Goal: Task Accomplishment & Management: Use online tool/utility

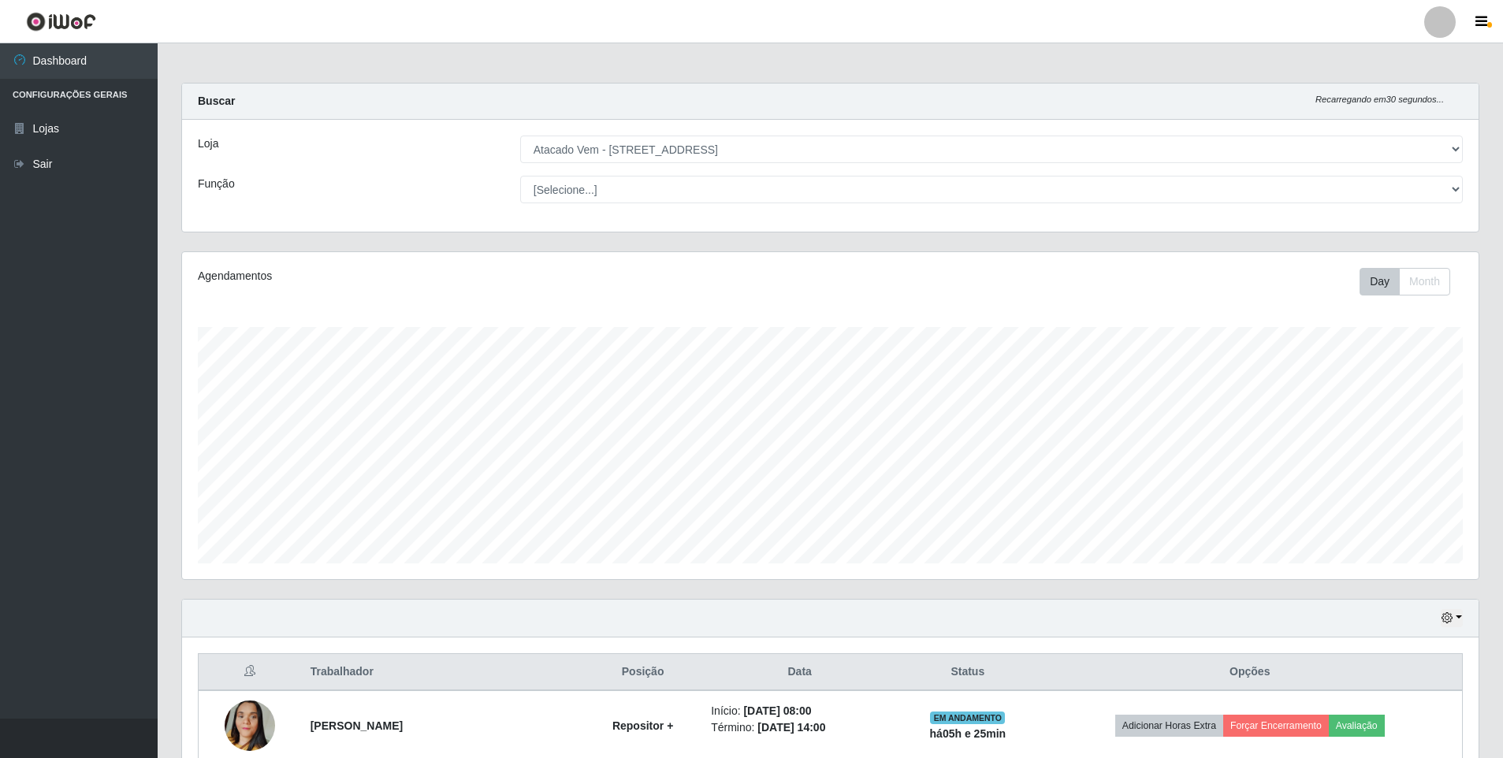
select select "461"
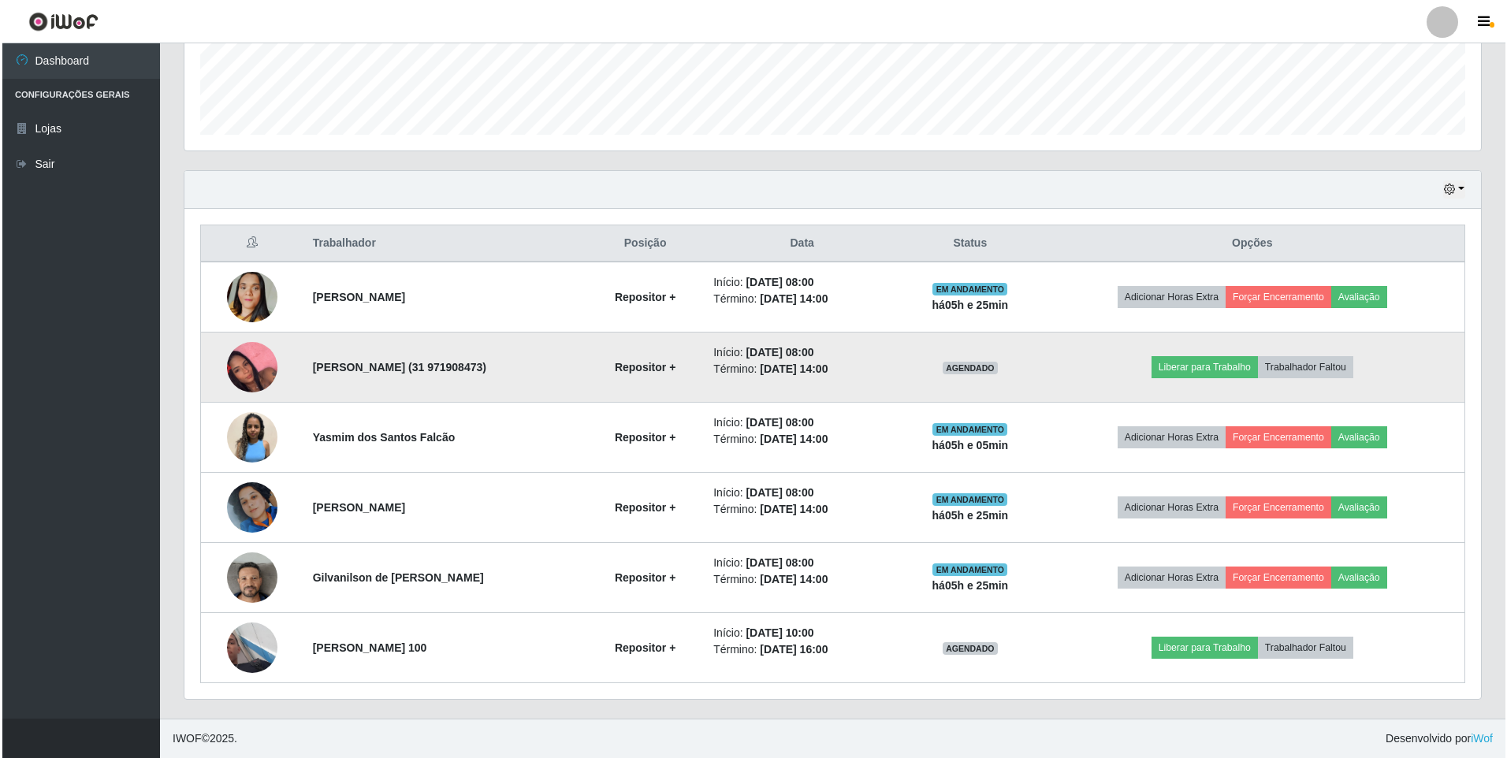
scroll to position [327, 1297]
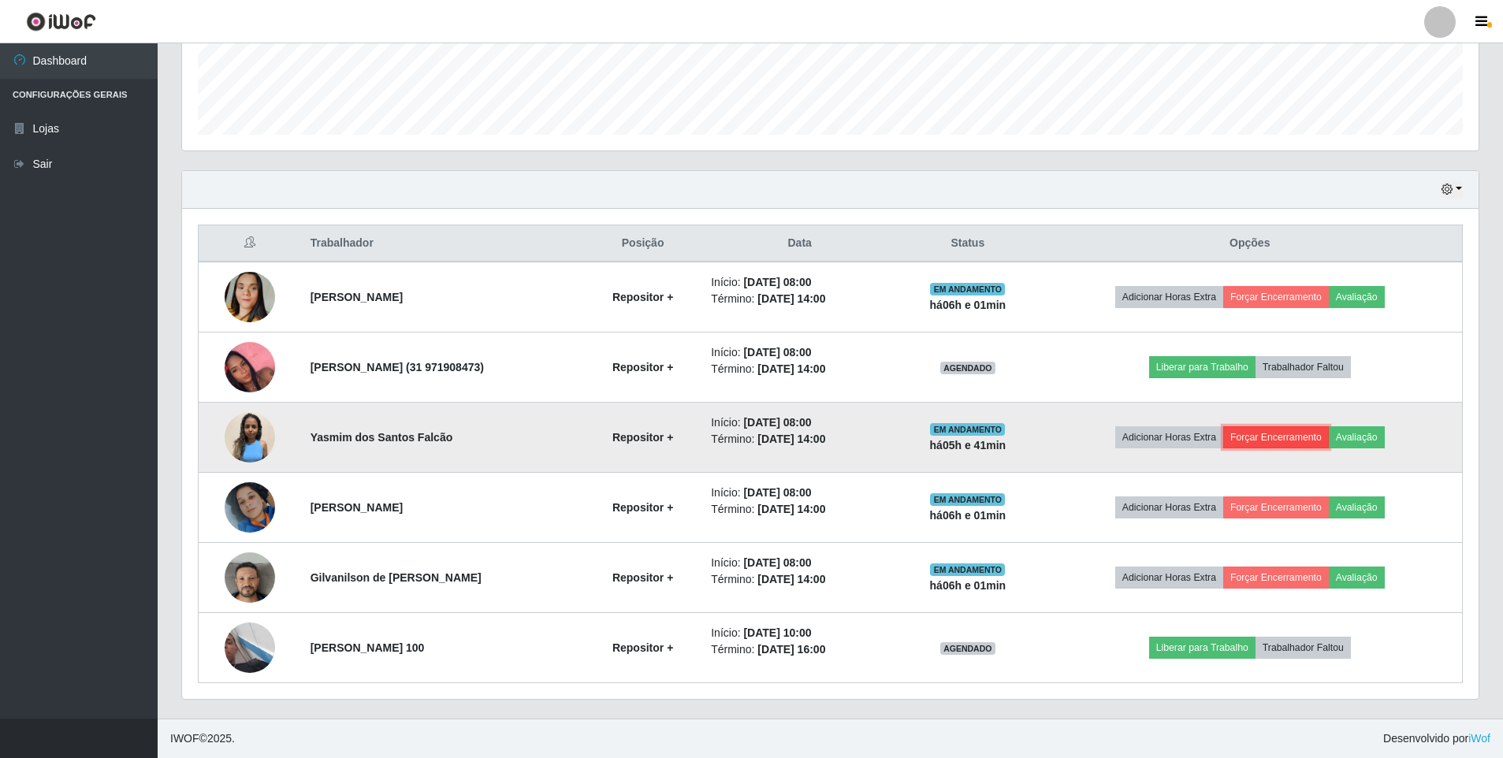
click at [1279, 437] on button "Forçar Encerramento" at bounding box center [1277, 437] width 106 height 22
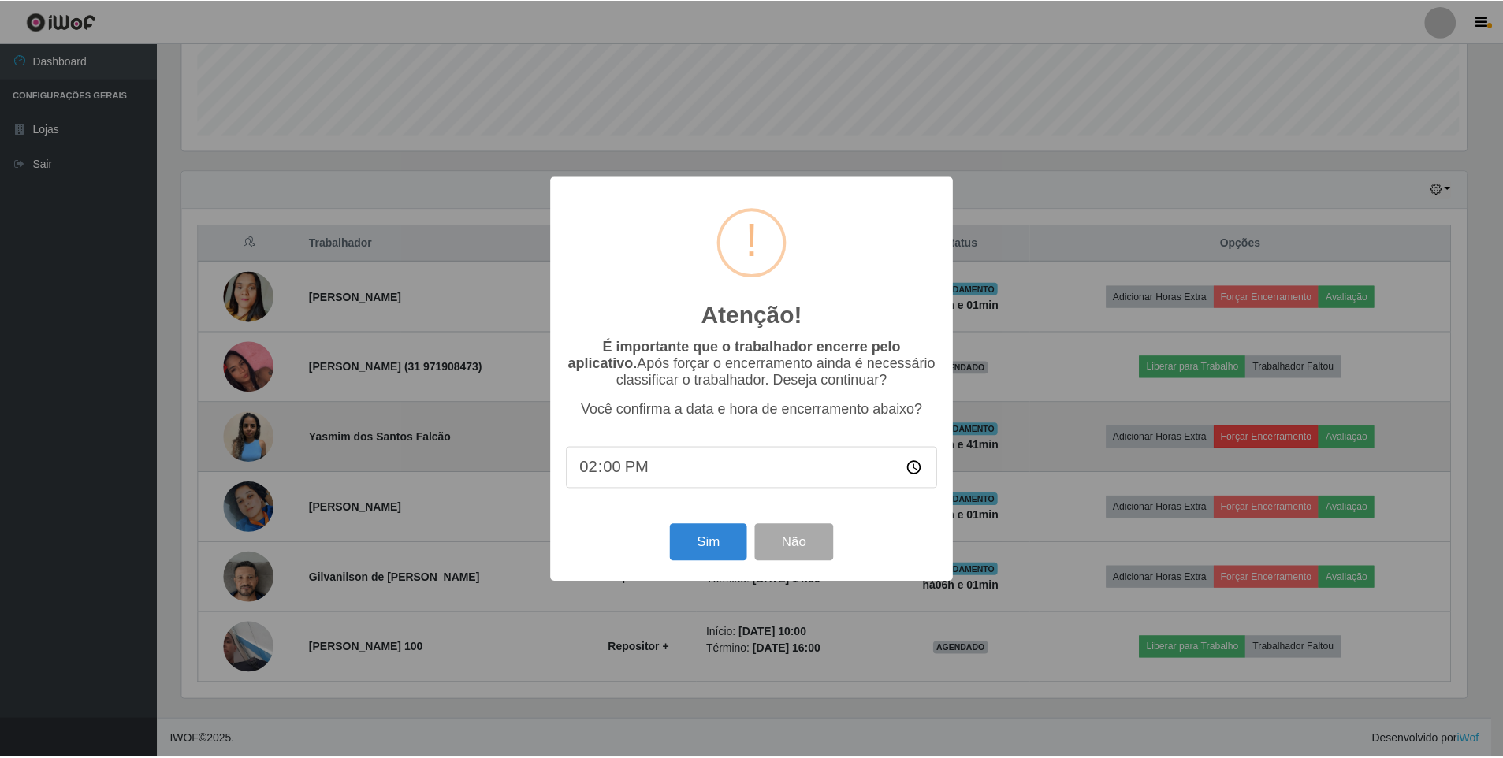
scroll to position [327, 1289]
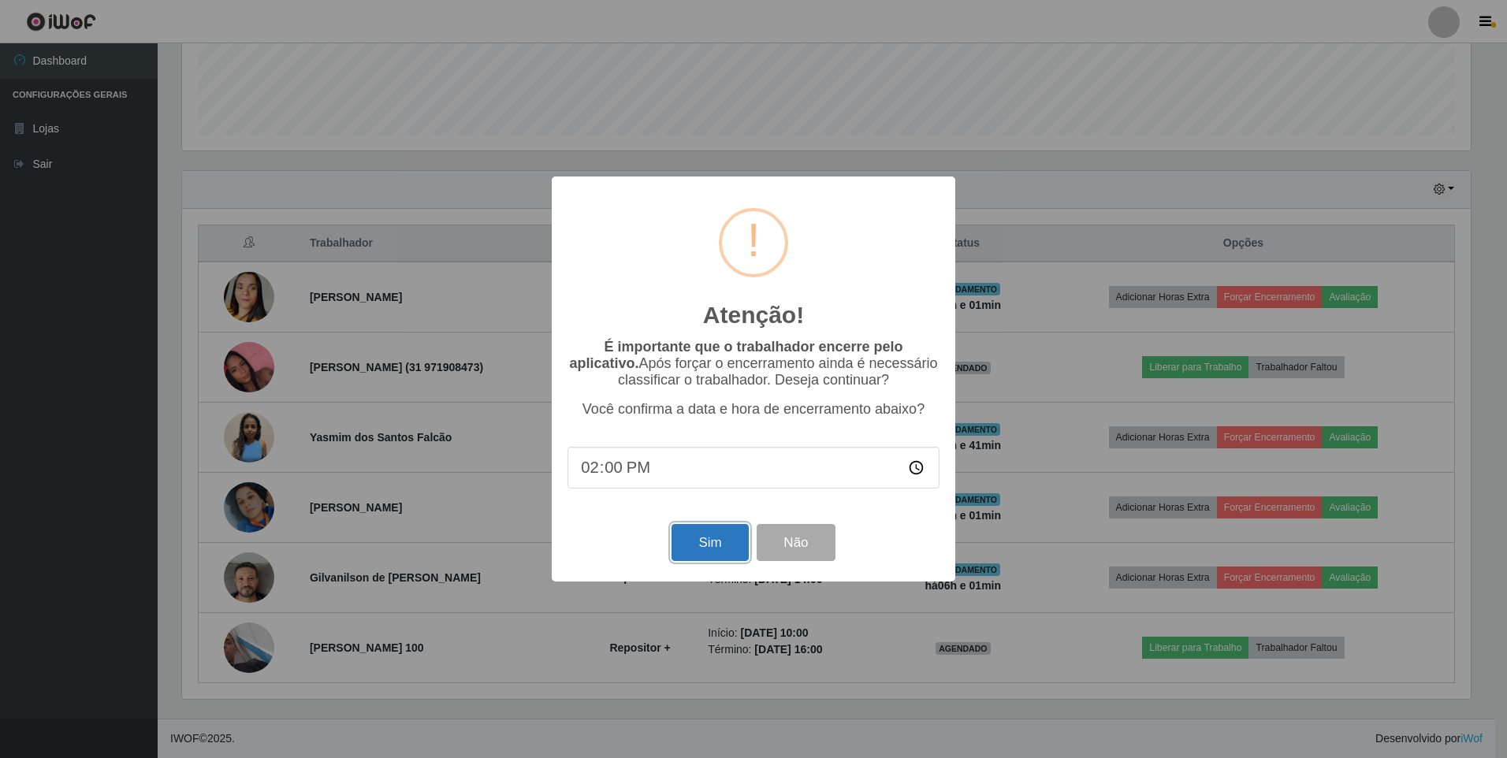
click at [701, 546] on button "Sim" at bounding box center [710, 542] width 76 height 37
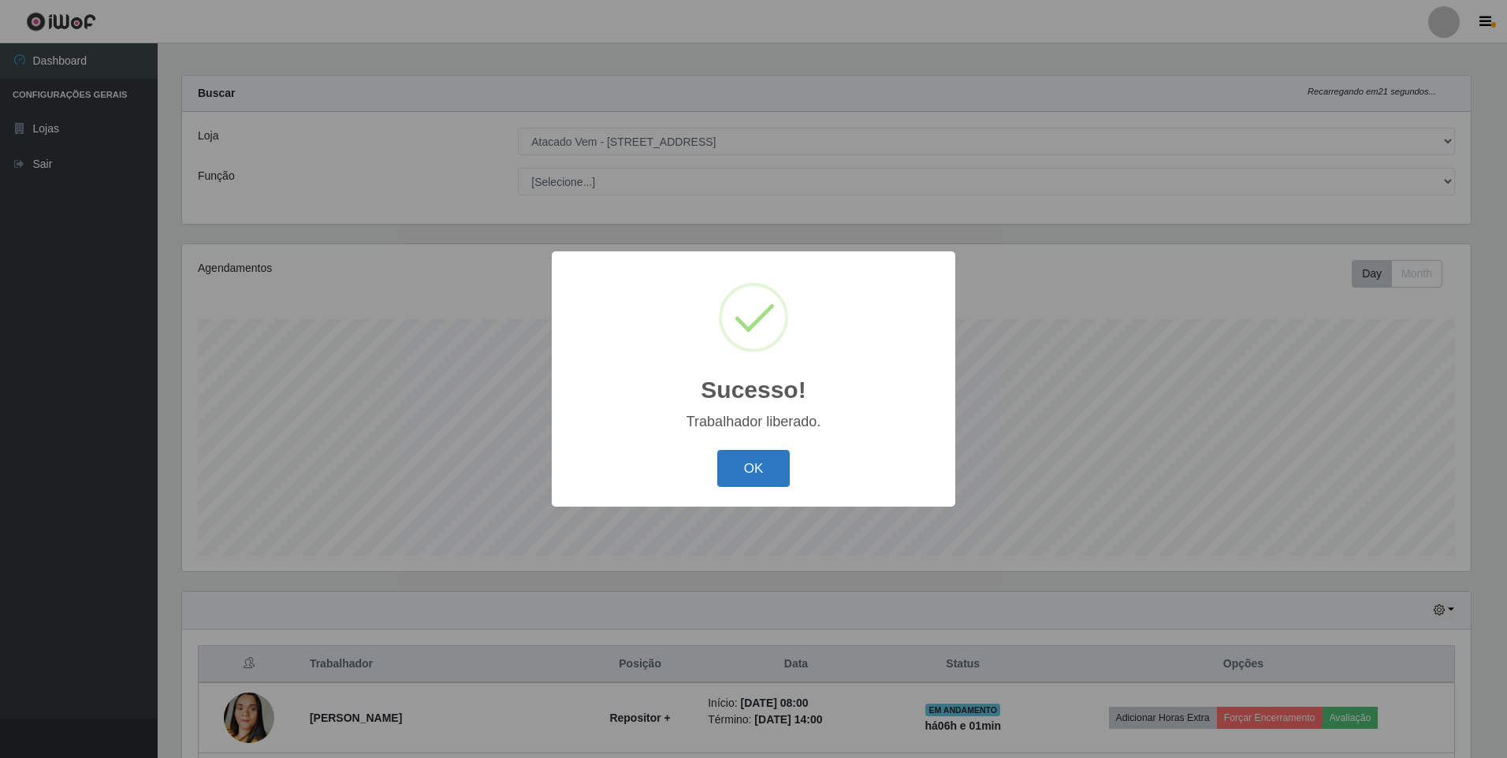
click at [764, 472] on button "OK" at bounding box center [753, 468] width 73 height 37
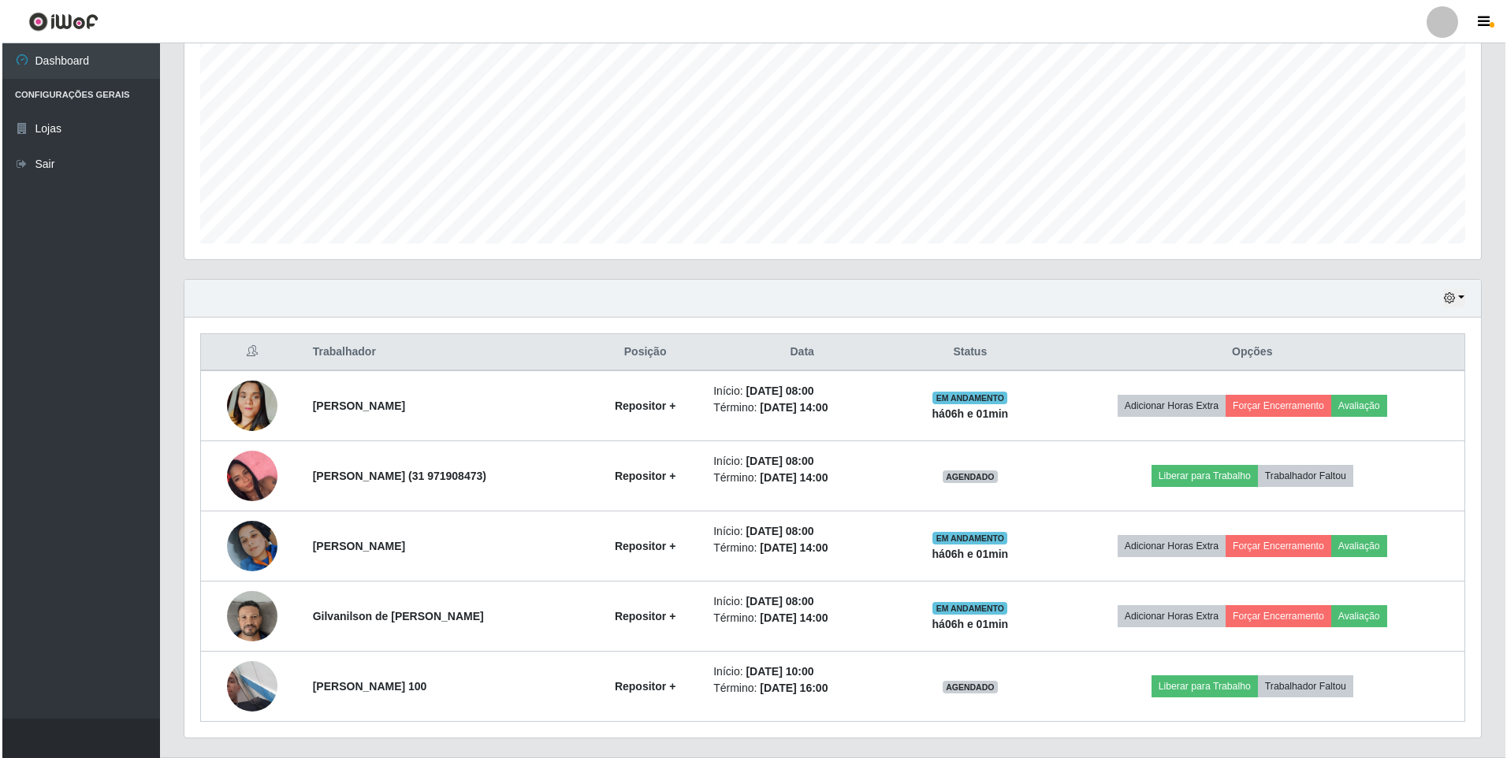
scroll to position [323, 0]
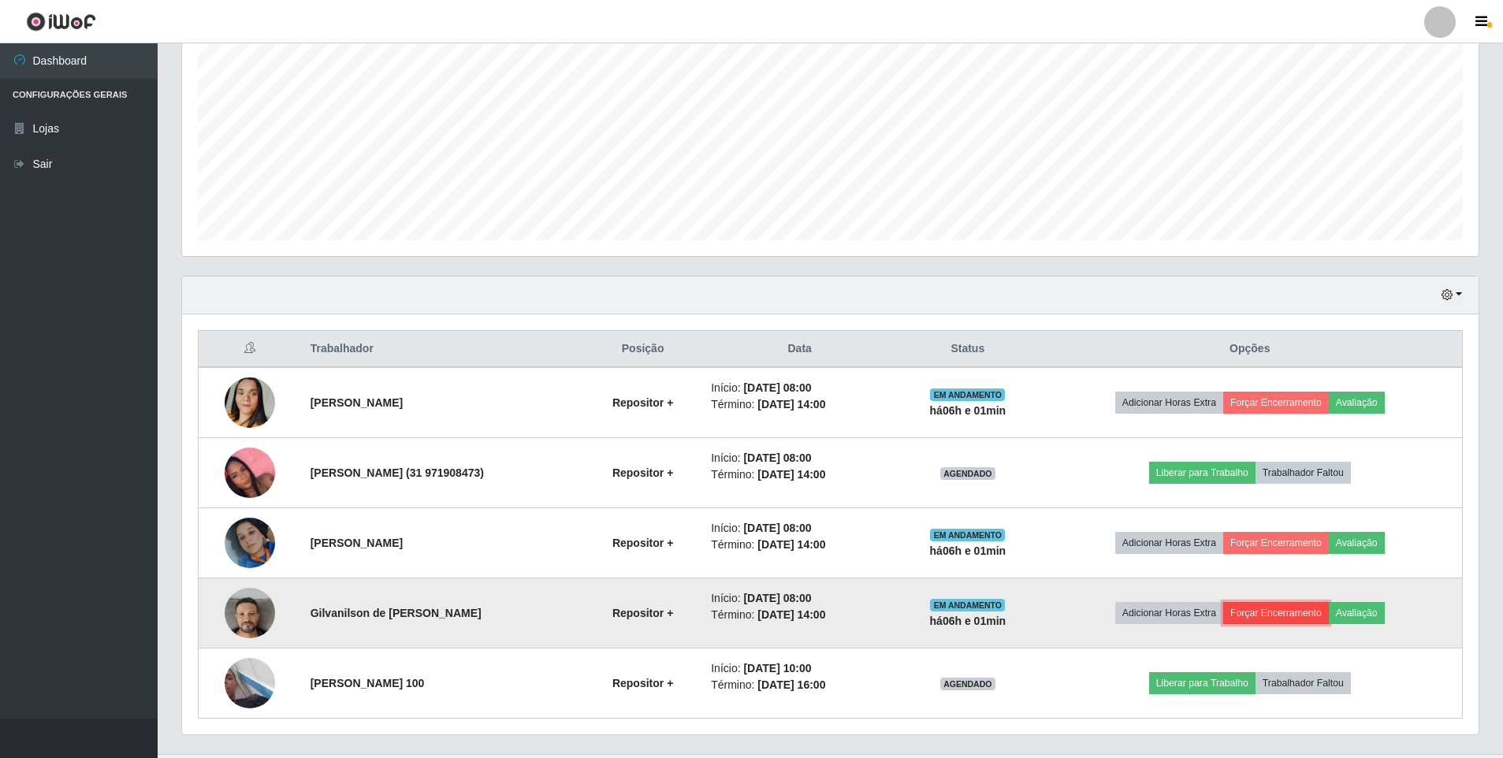
click at [1281, 610] on button "Forçar Encerramento" at bounding box center [1277, 613] width 106 height 22
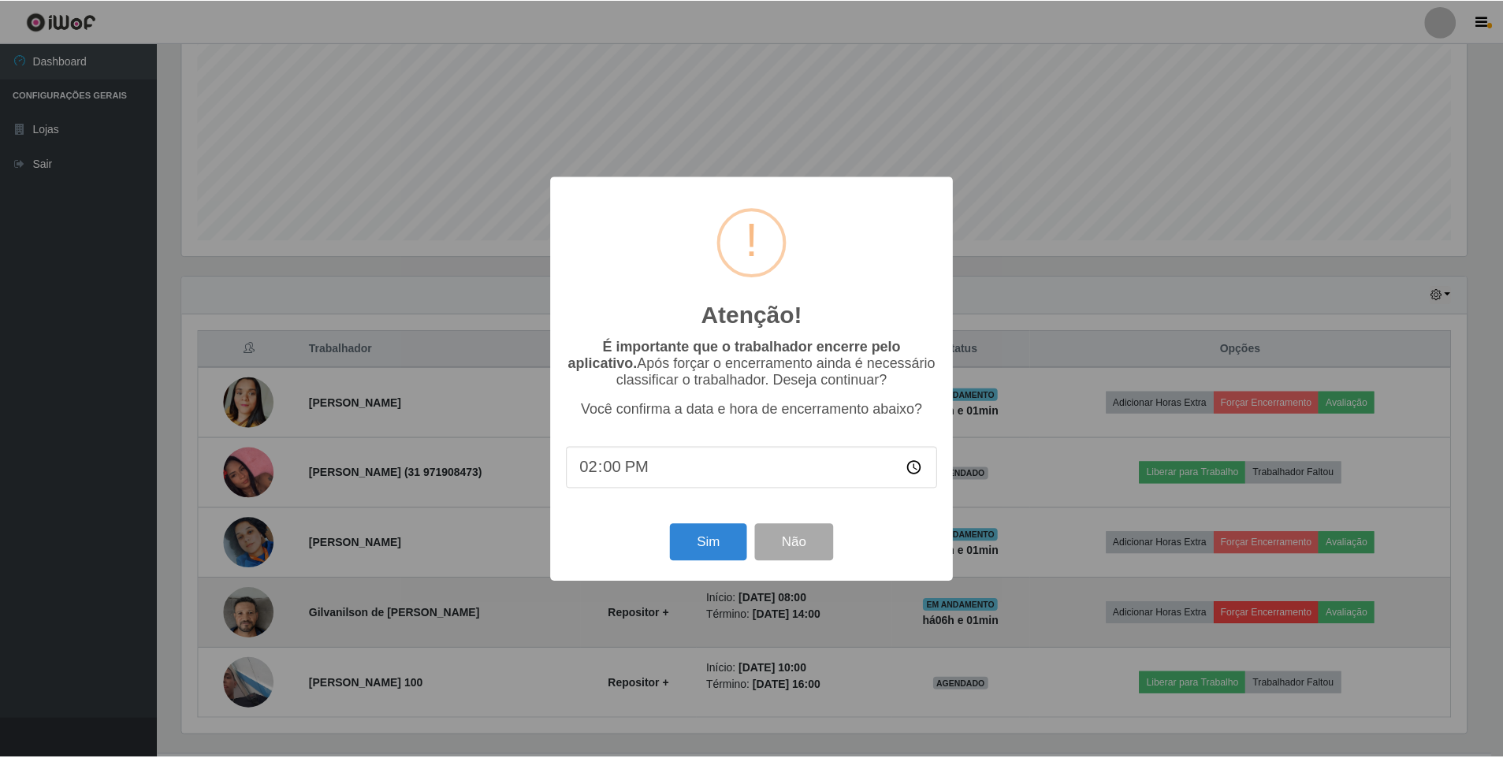
scroll to position [327, 1289]
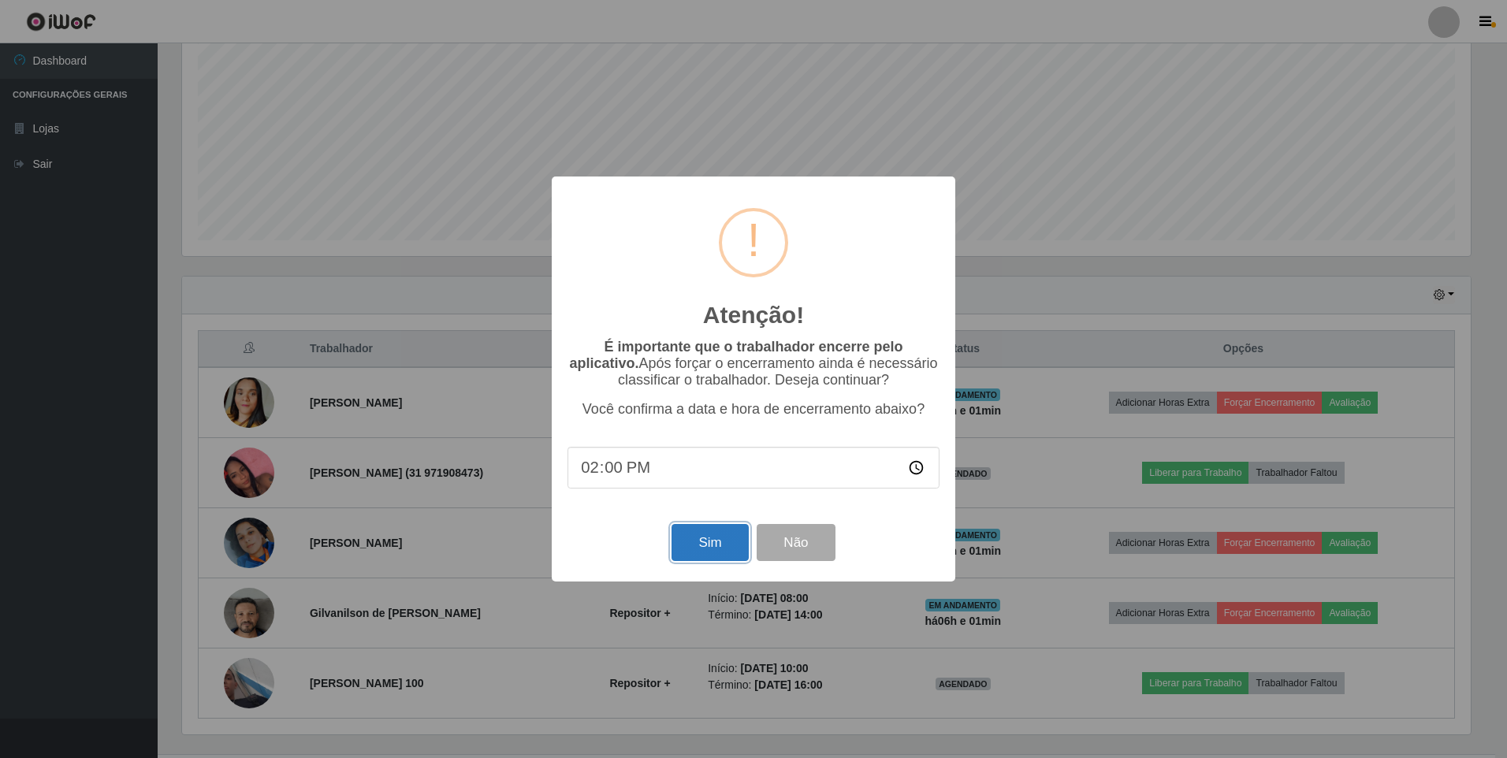
click at [712, 548] on button "Sim" at bounding box center [710, 542] width 76 height 37
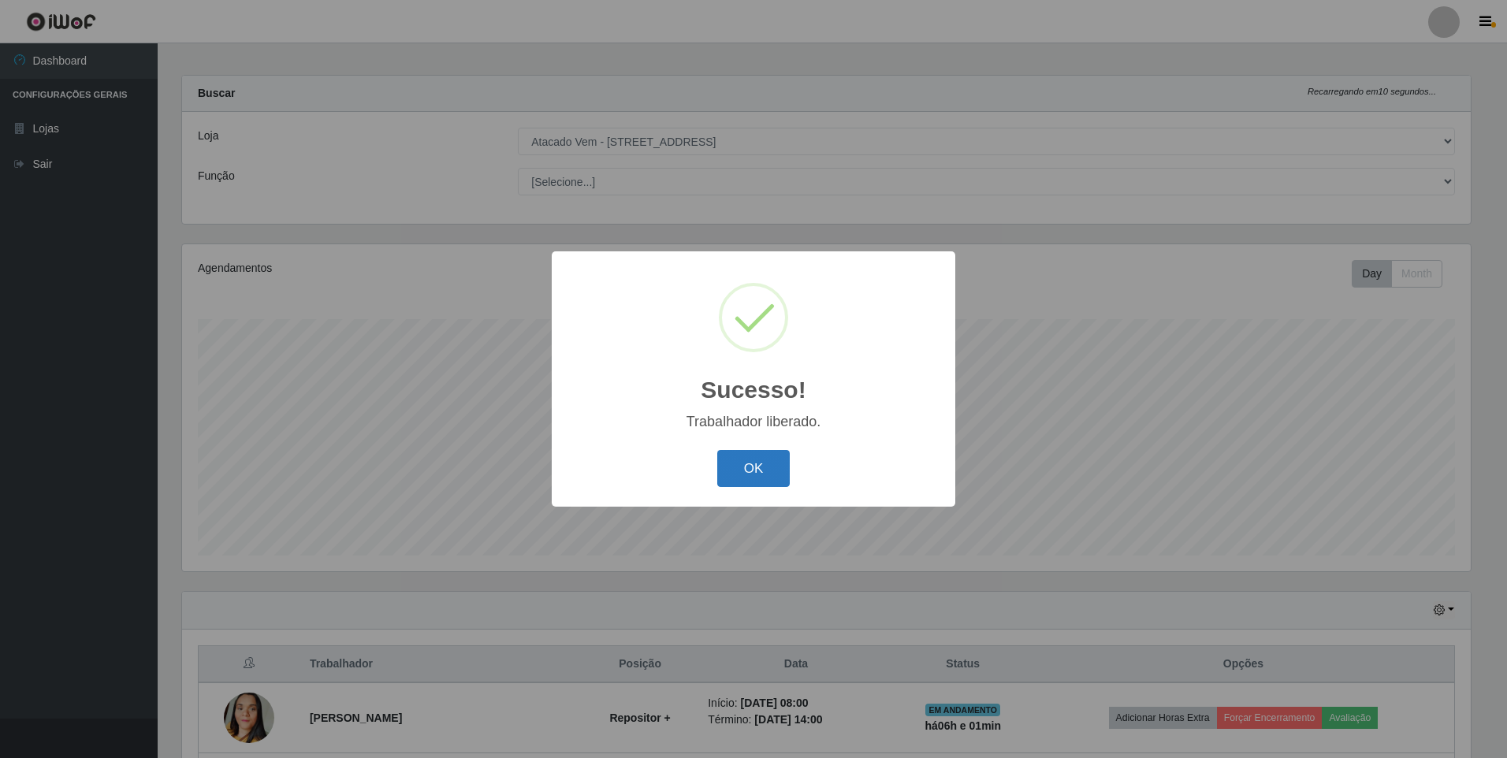
click at [758, 467] on button "OK" at bounding box center [753, 468] width 73 height 37
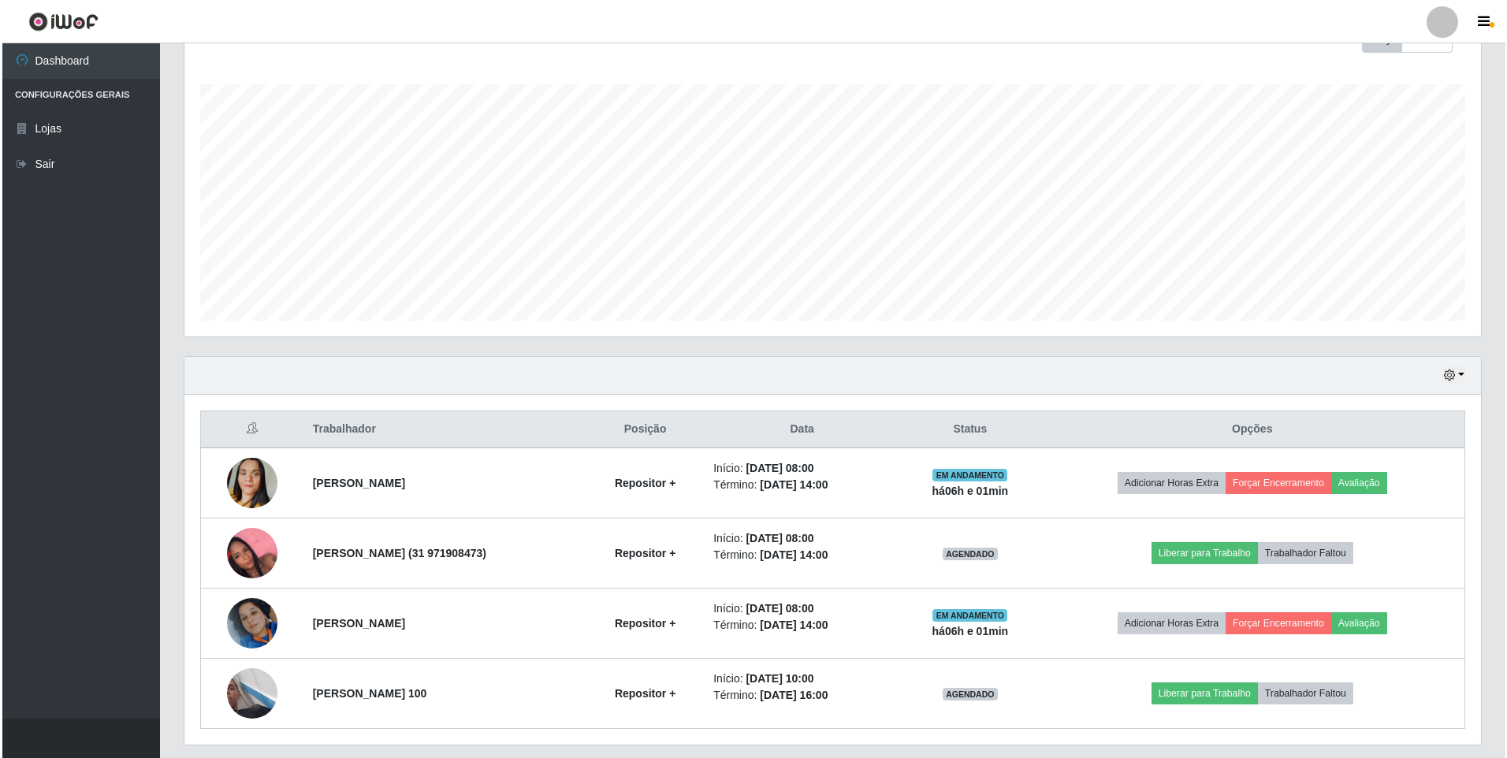
scroll to position [244, 0]
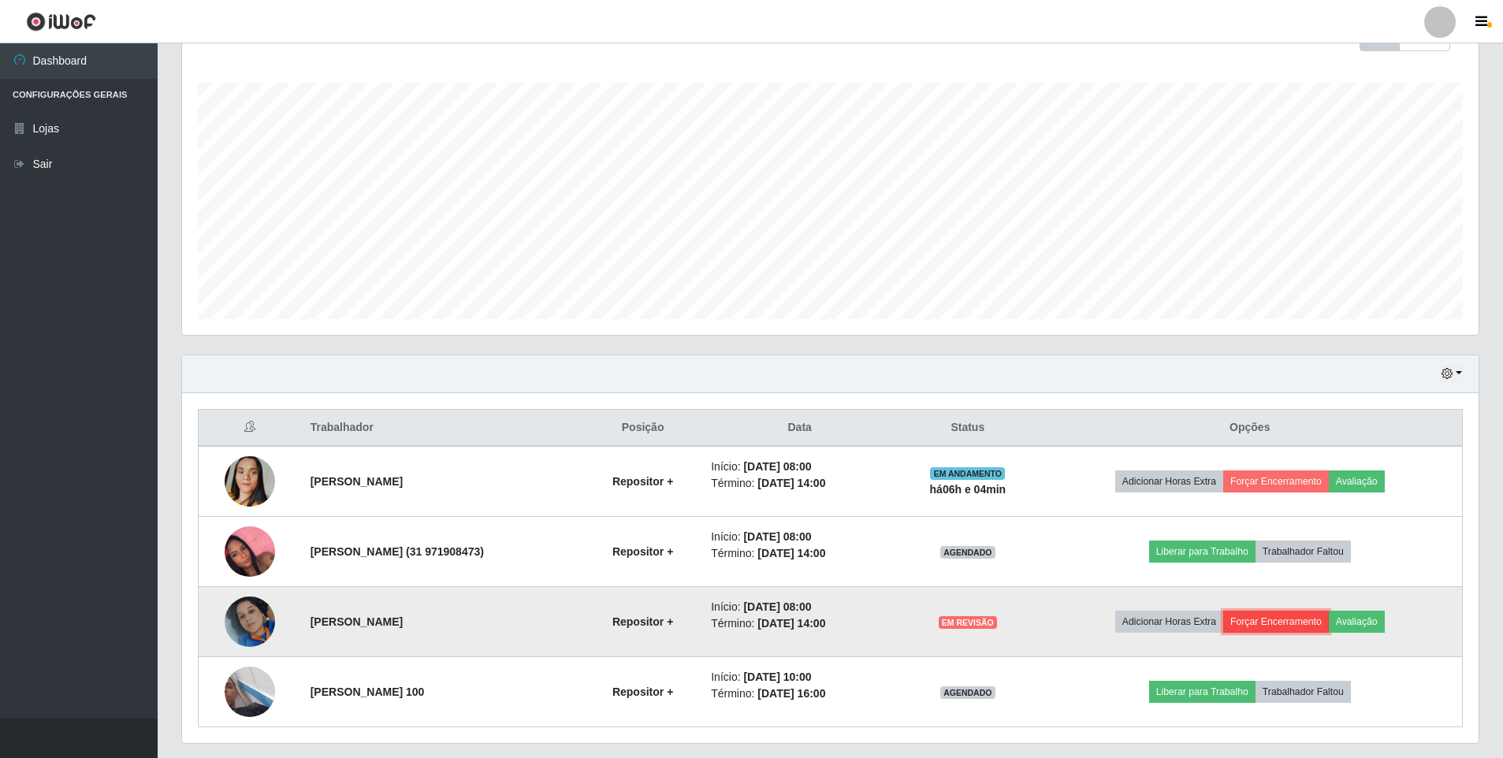
click at [1296, 619] on button "Forçar Encerramento" at bounding box center [1277, 622] width 106 height 22
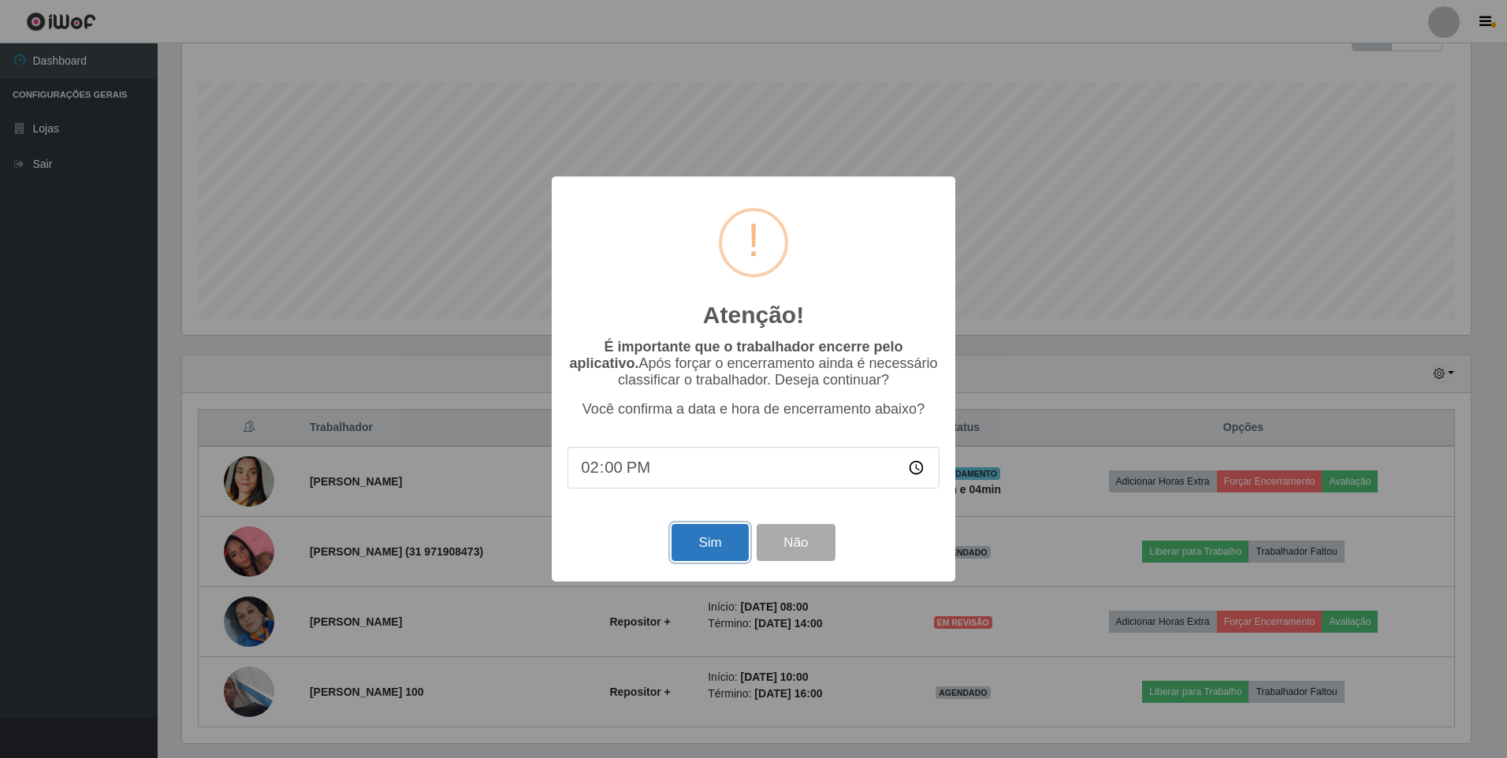
click at [716, 549] on button "Sim" at bounding box center [710, 542] width 76 height 37
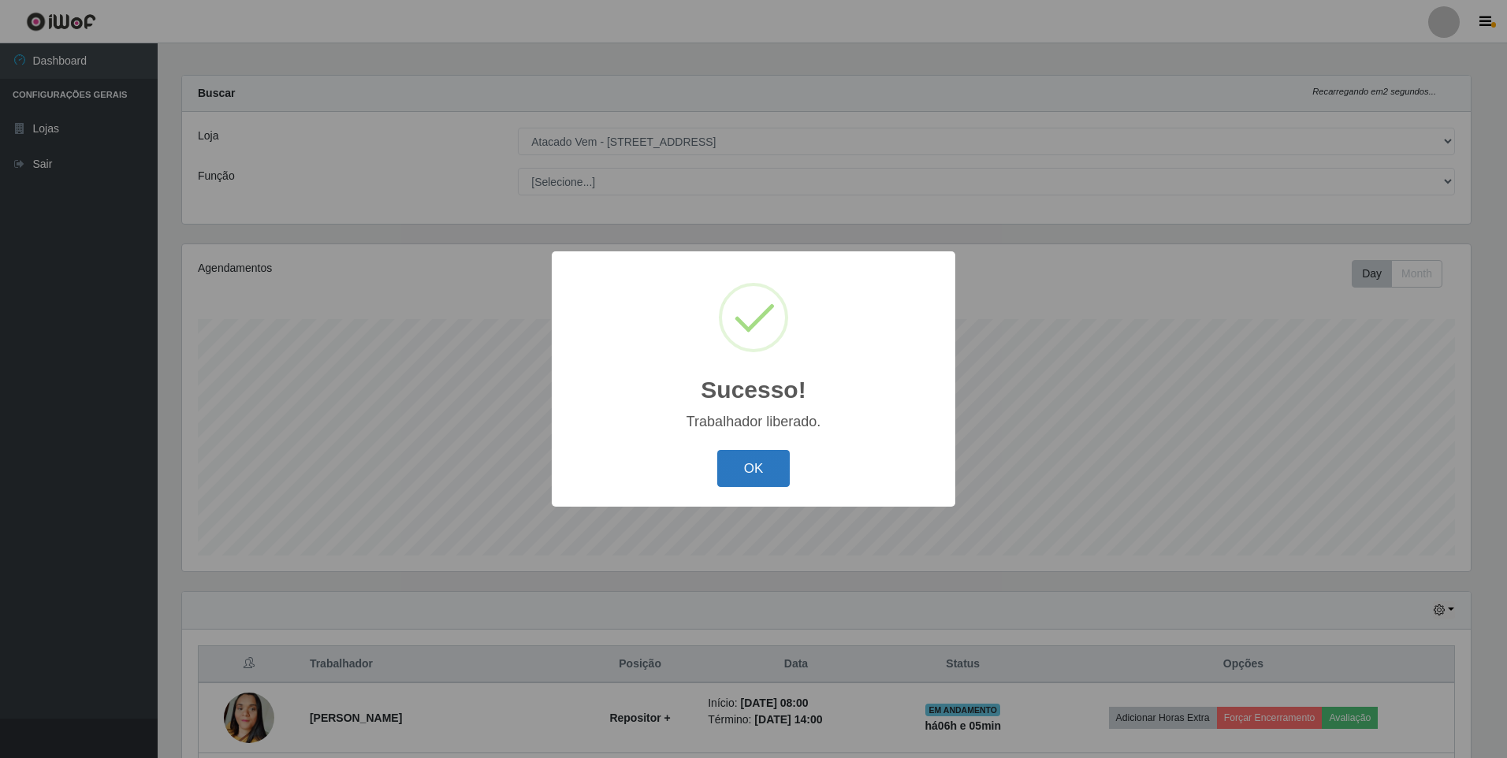
click at [774, 479] on button "OK" at bounding box center [753, 468] width 73 height 37
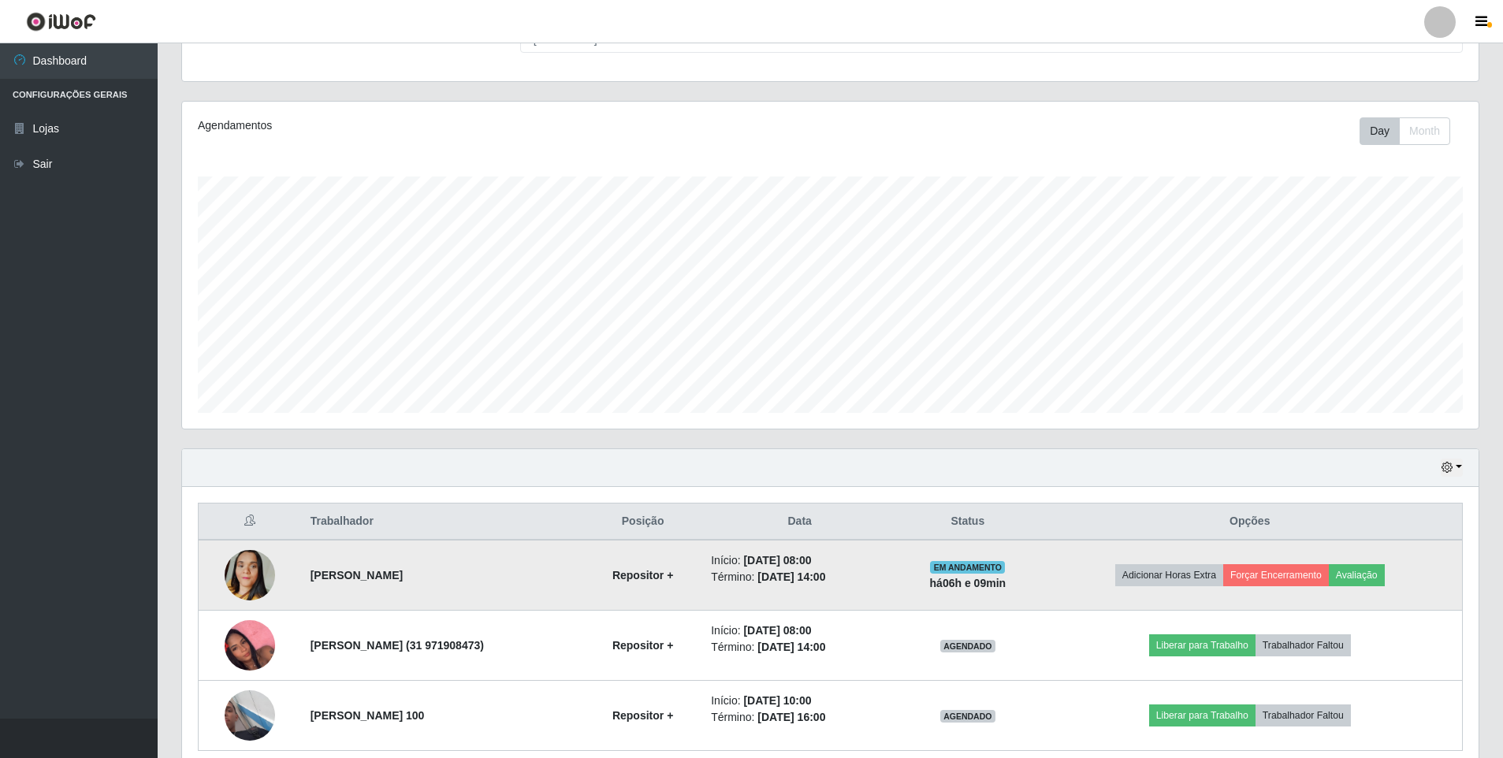
scroll to position [218, 0]
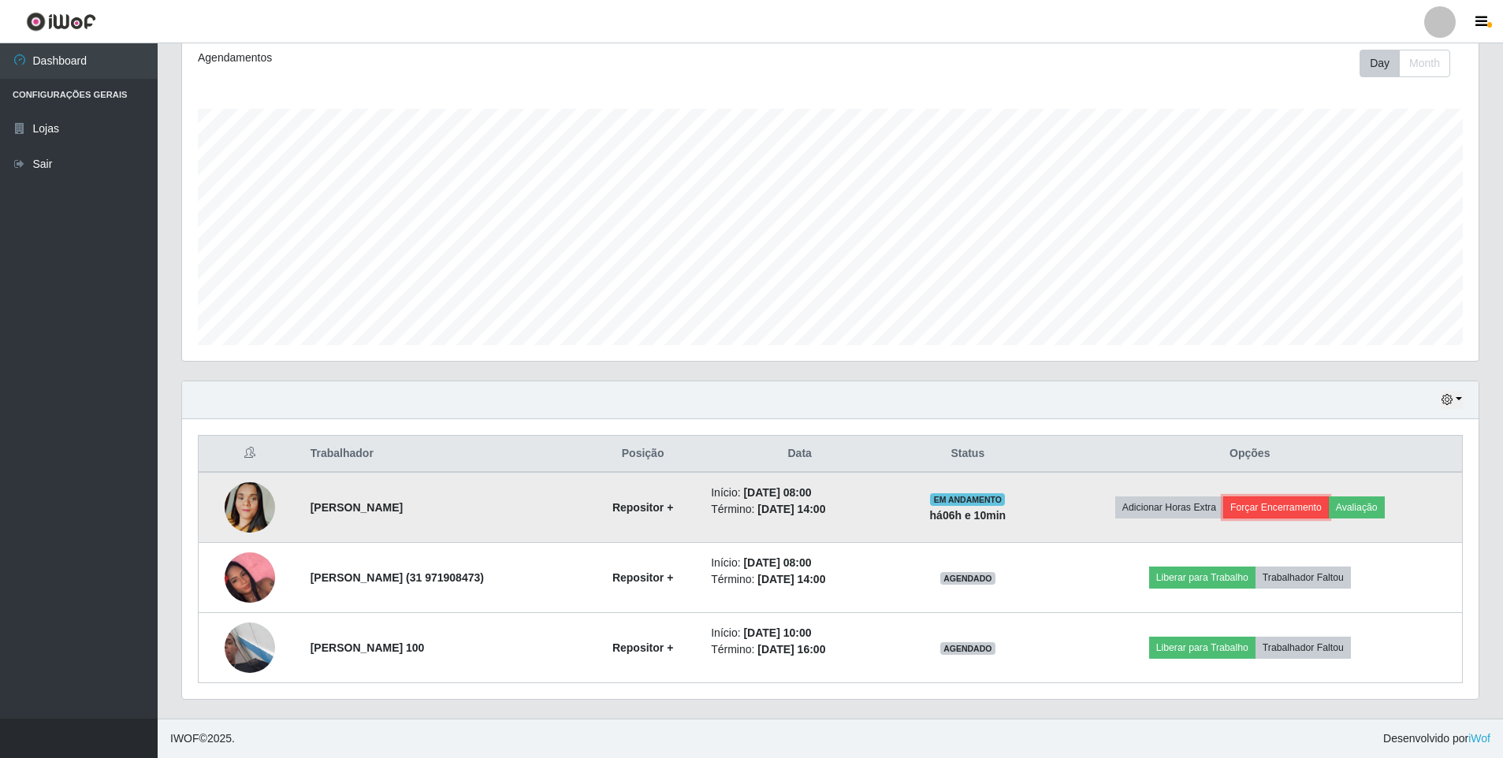
click at [1259, 506] on button "Forçar Encerramento" at bounding box center [1277, 508] width 106 height 22
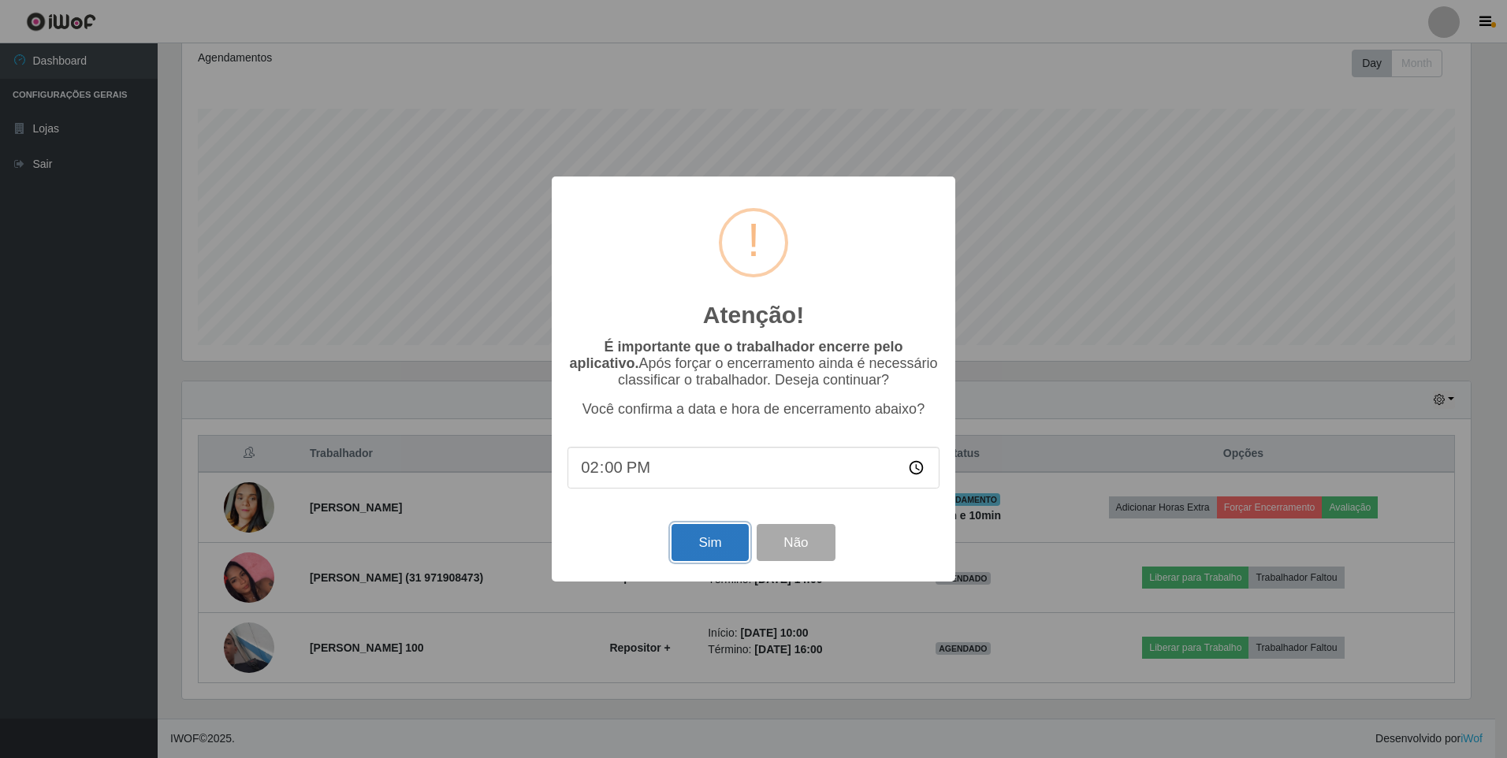
click at [697, 549] on button "Sim" at bounding box center [710, 542] width 76 height 37
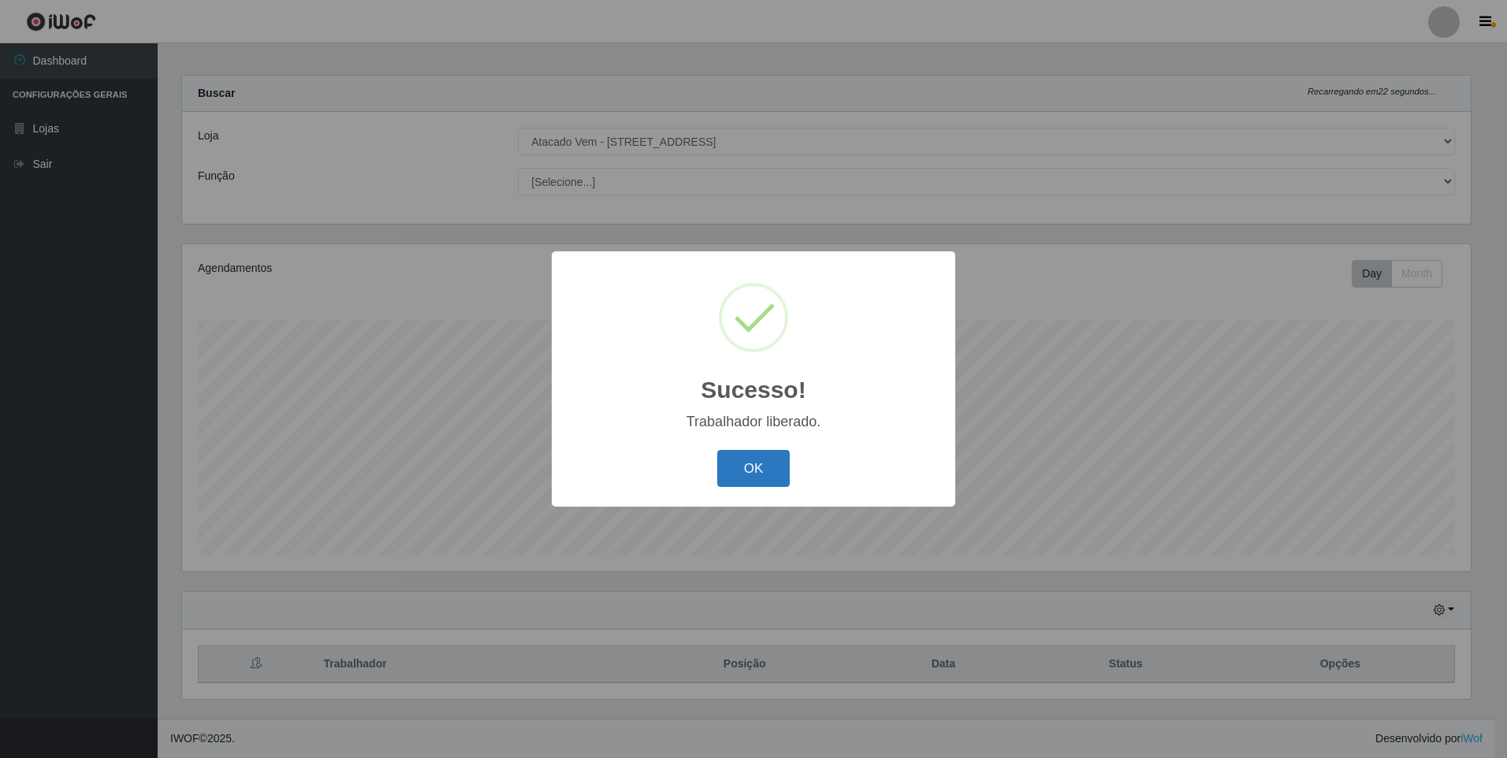
click at [755, 467] on button "OK" at bounding box center [753, 468] width 73 height 37
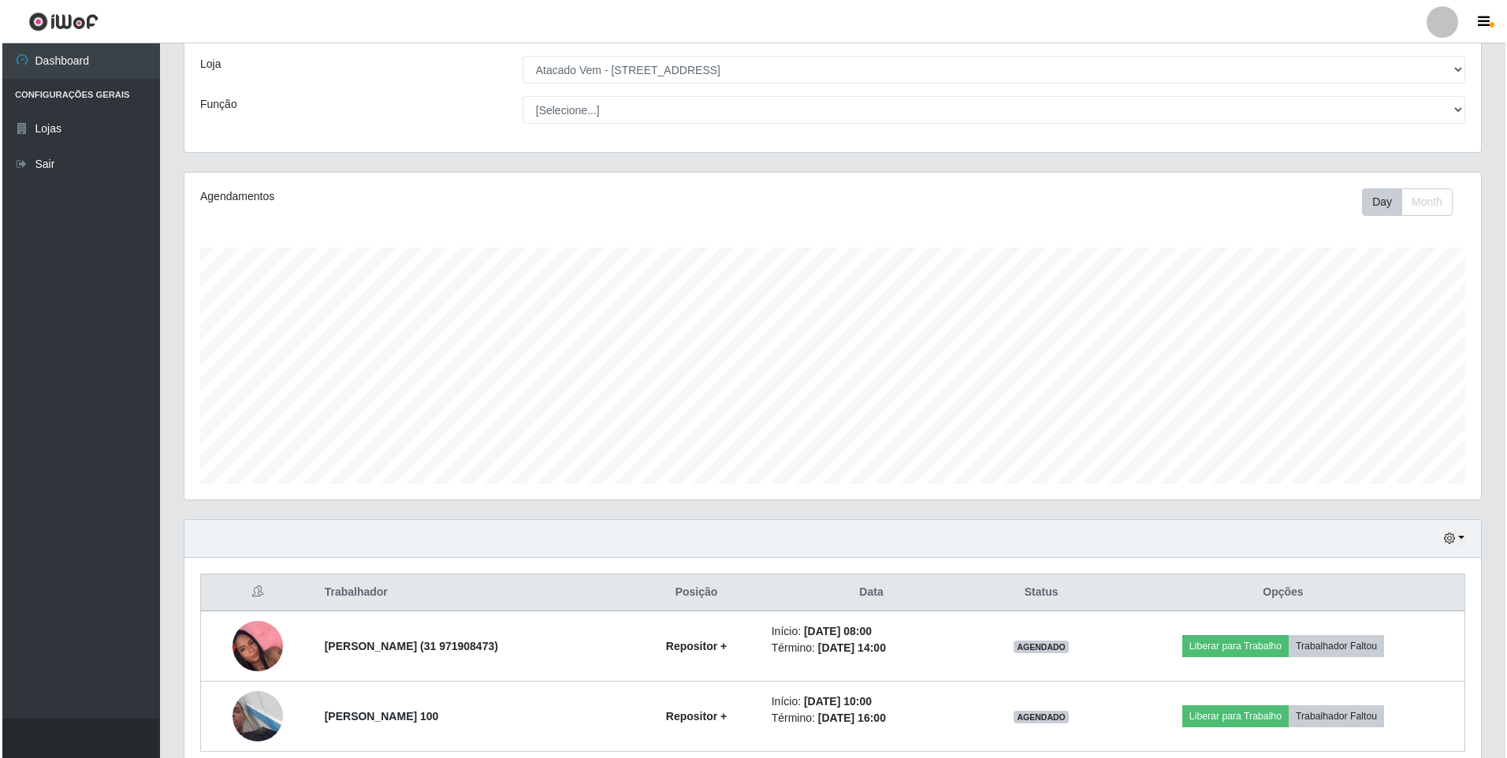
scroll to position [148, 0]
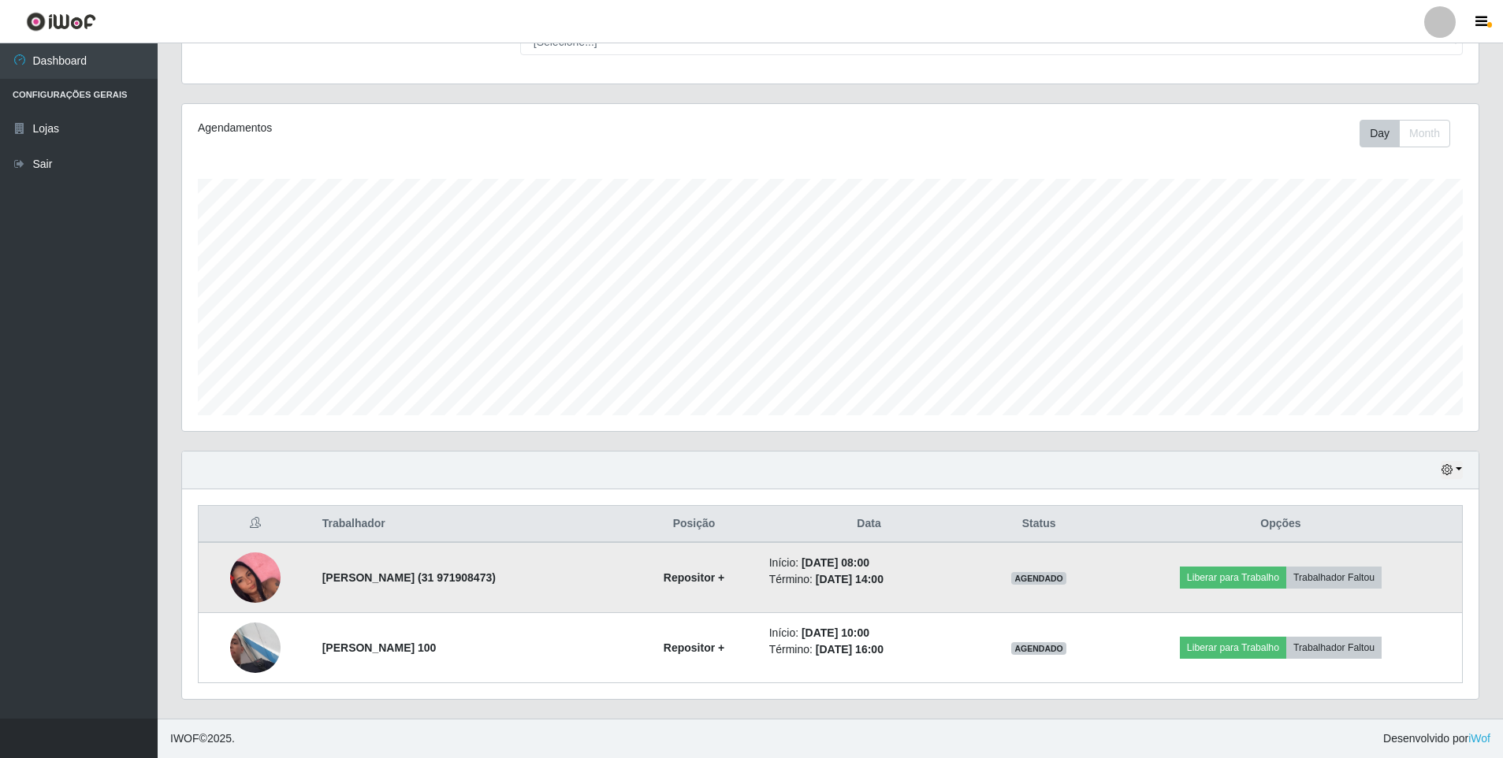
click at [240, 587] on img at bounding box center [255, 578] width 50 height 90
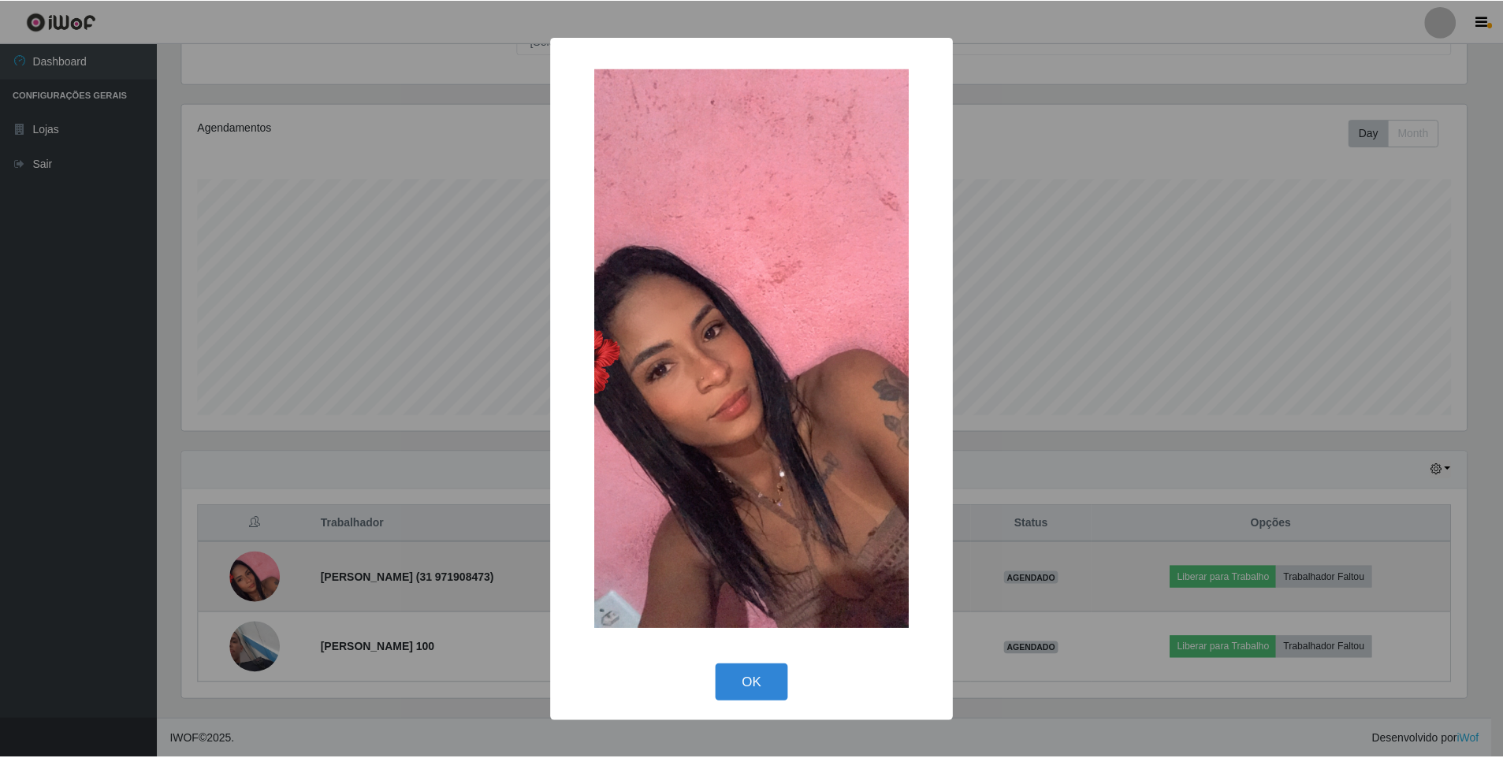
scroll to position [327, 1289]
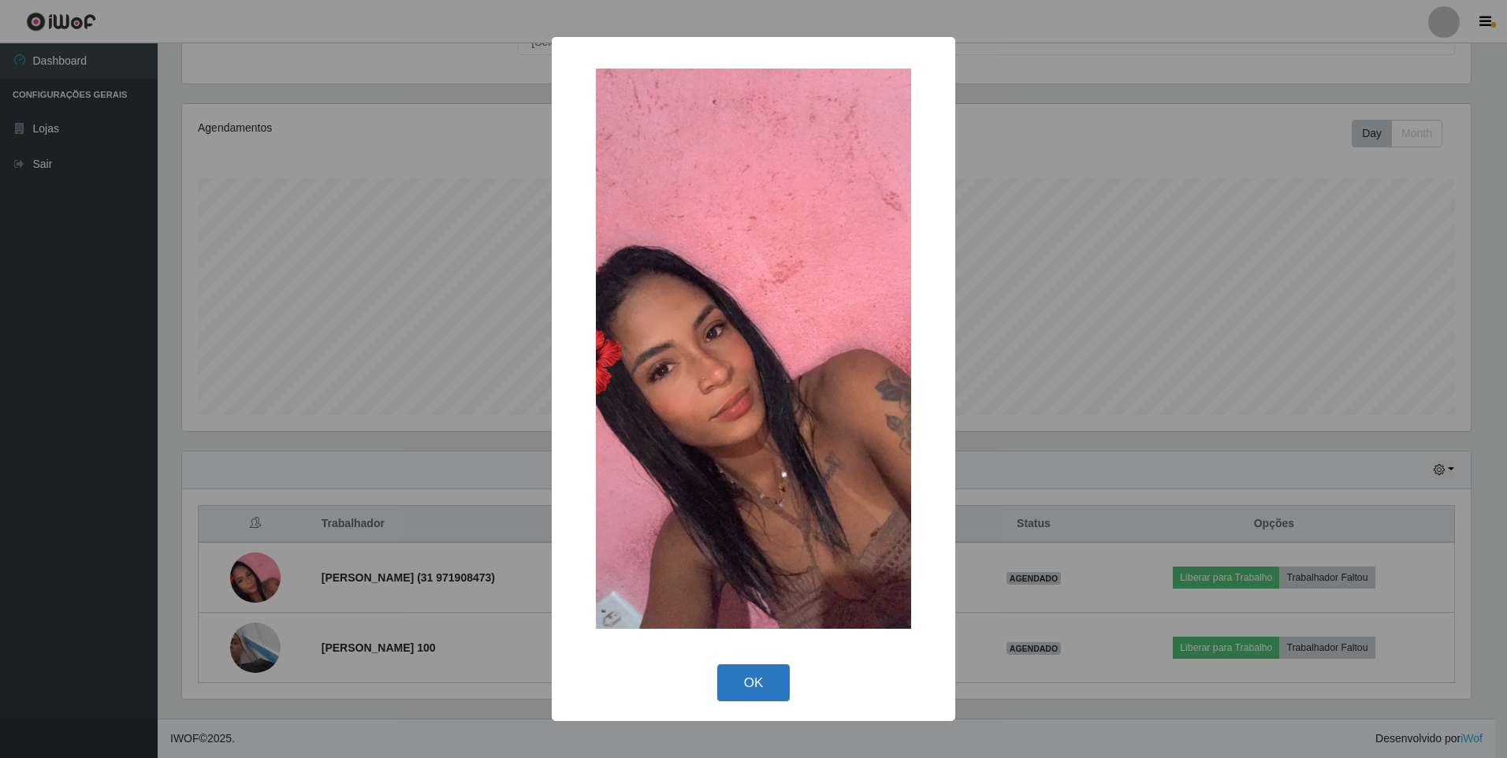
click at [747, 691] on button "OK" at bounding box center [753, 683] width 73 height 37
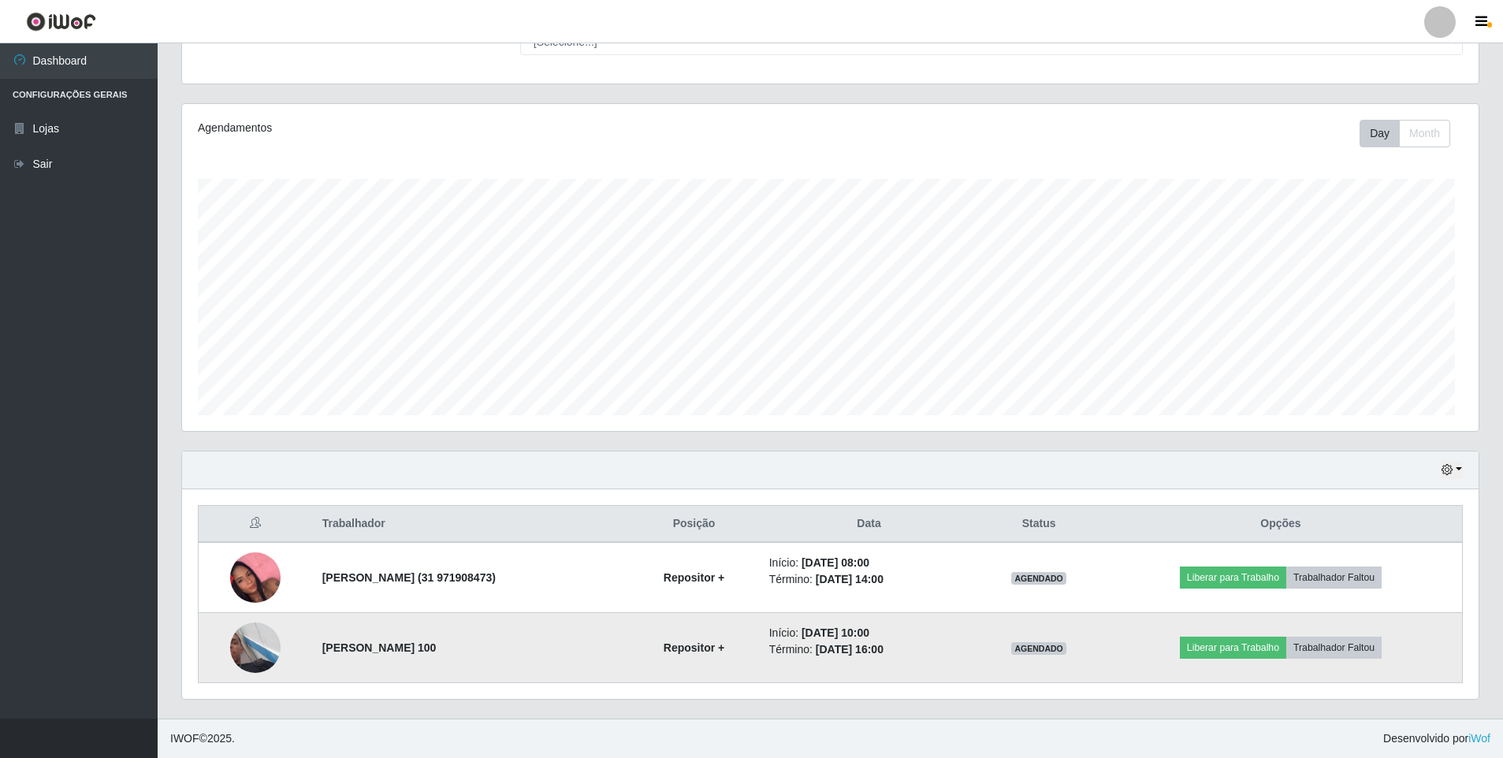
scroll to position [327, 1297]
